Goal: Task Accomplishment & Management: Use online tool/utility

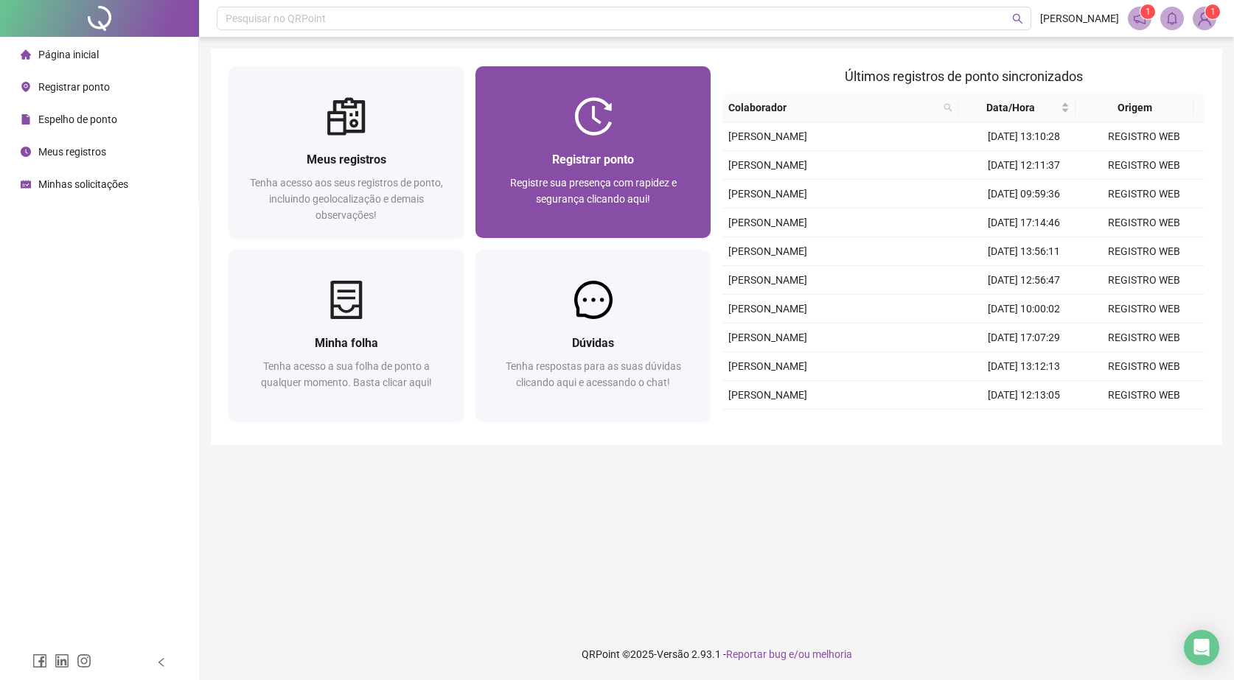
click at [641, 147] on div "Registrar ponto Registre sua presença com rapidez e segurança clicando aqui!" at bounding box center [592, 187] width 235 height 102
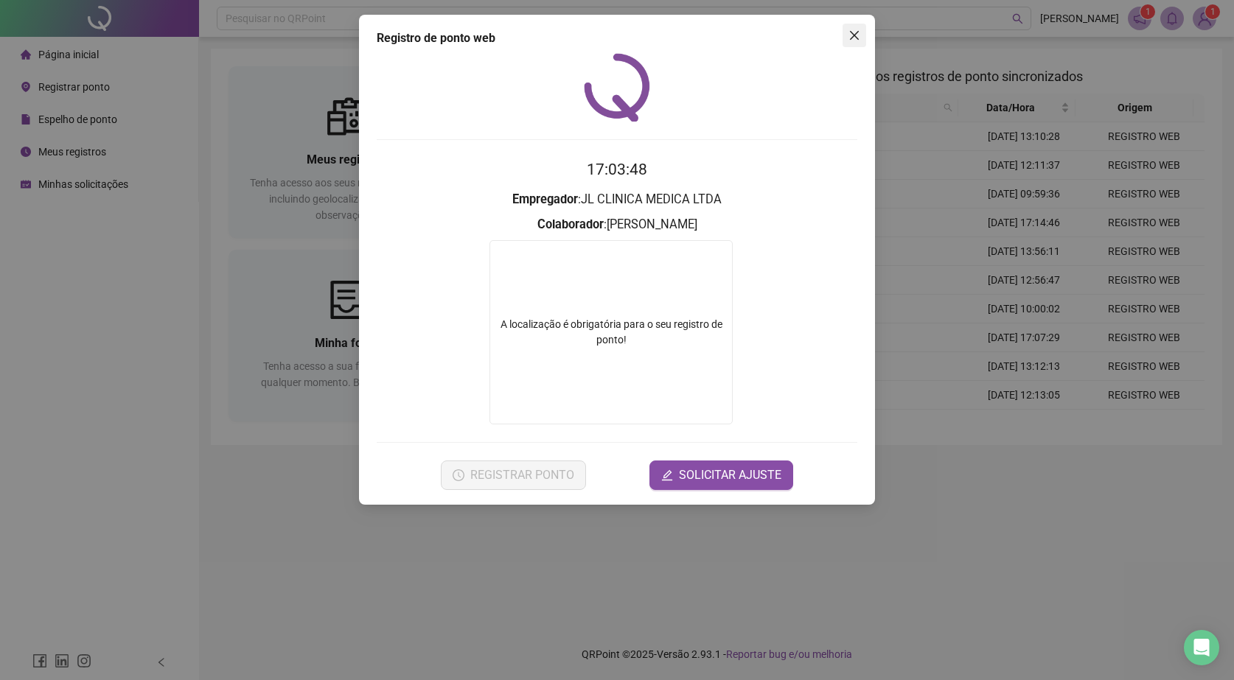
click at [846, 29] on span "Close" at bounding box center [855, 35] width 24 height 12
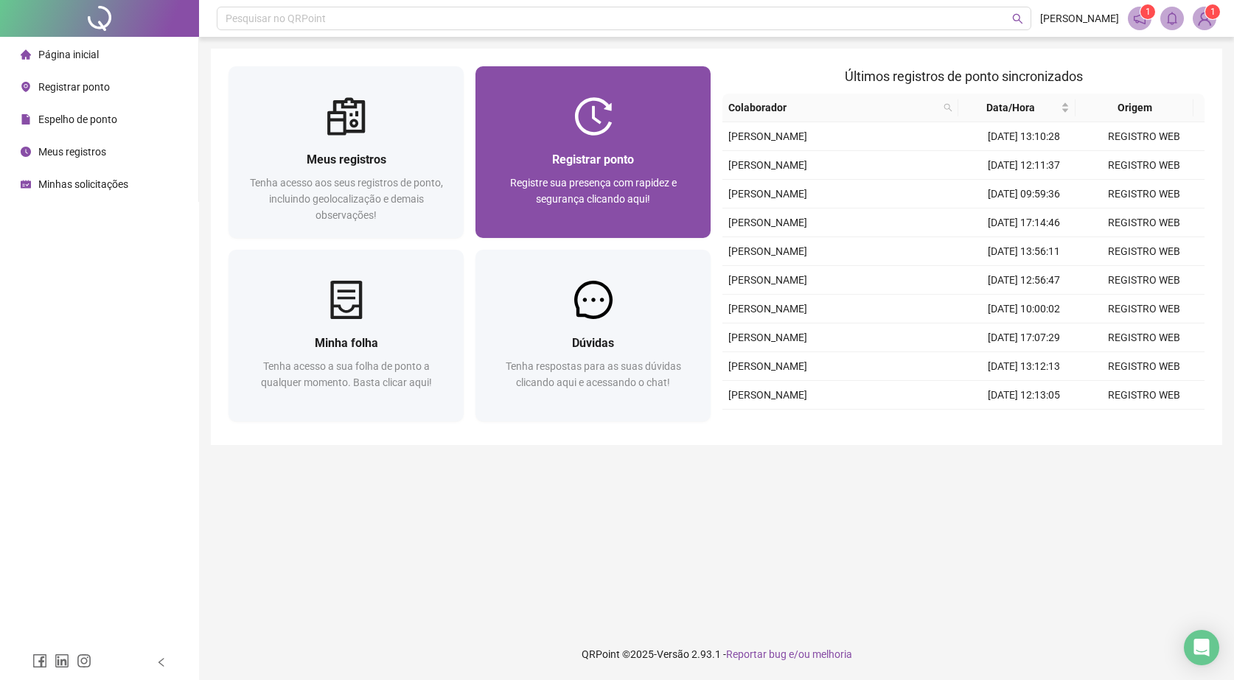
click at [632, 148] on div "Registrar ponto Registre sua presença com rapidez e segurança clicando aqui!" at bounding box center [592, 187] width 235 height 102
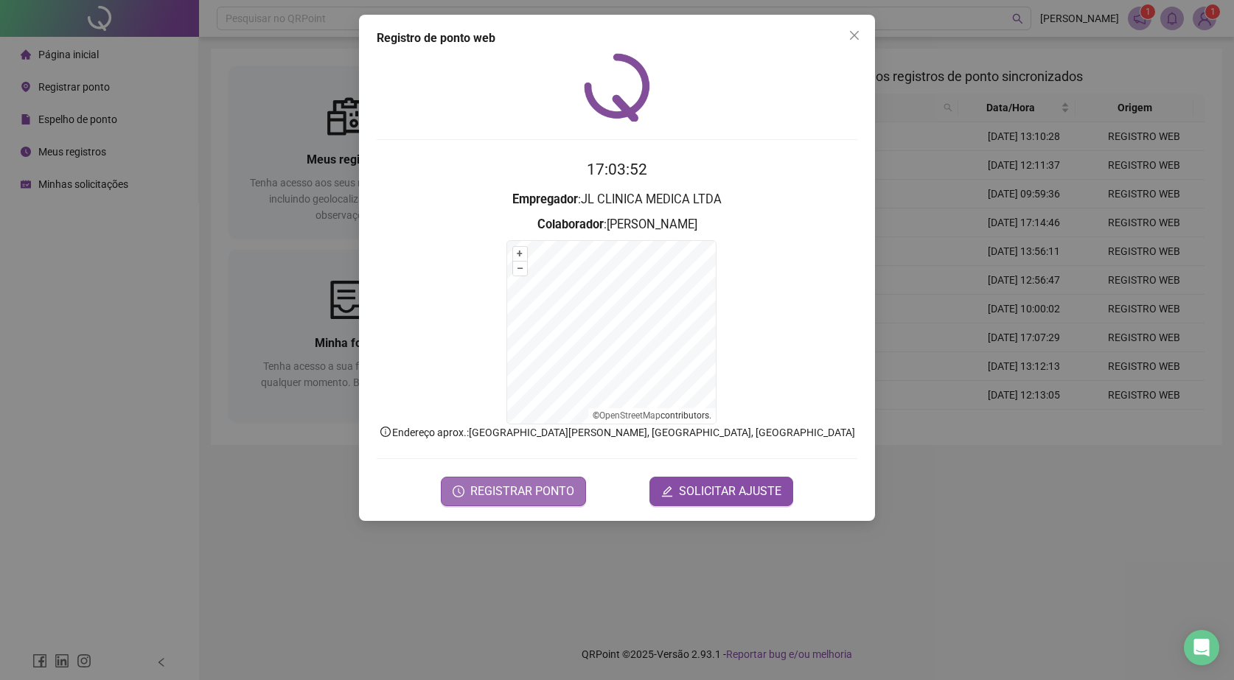
click at [568, 481] on button "REGISTRAR PONTO" at bounding box center [513, 491] width 145 height 29
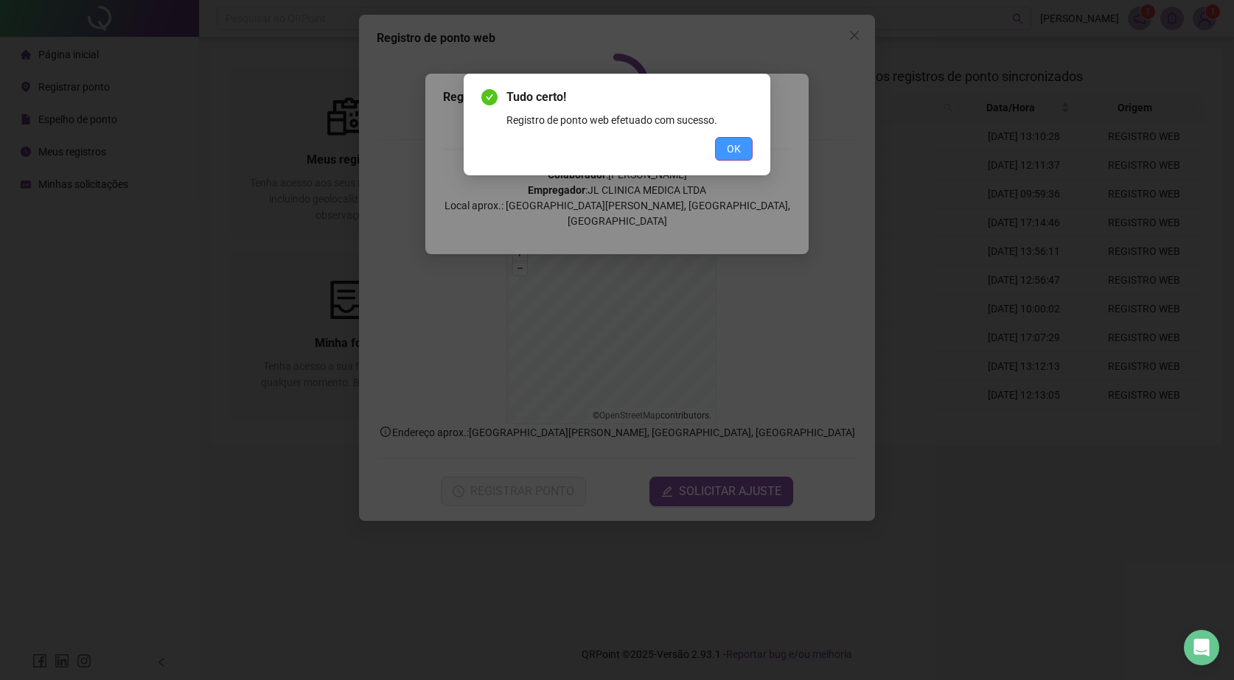
click at [741, 150] on button "OK" at bounding box center [734, 149] width 38 height 24
